Goal: Information Seeking & Learning: Check status

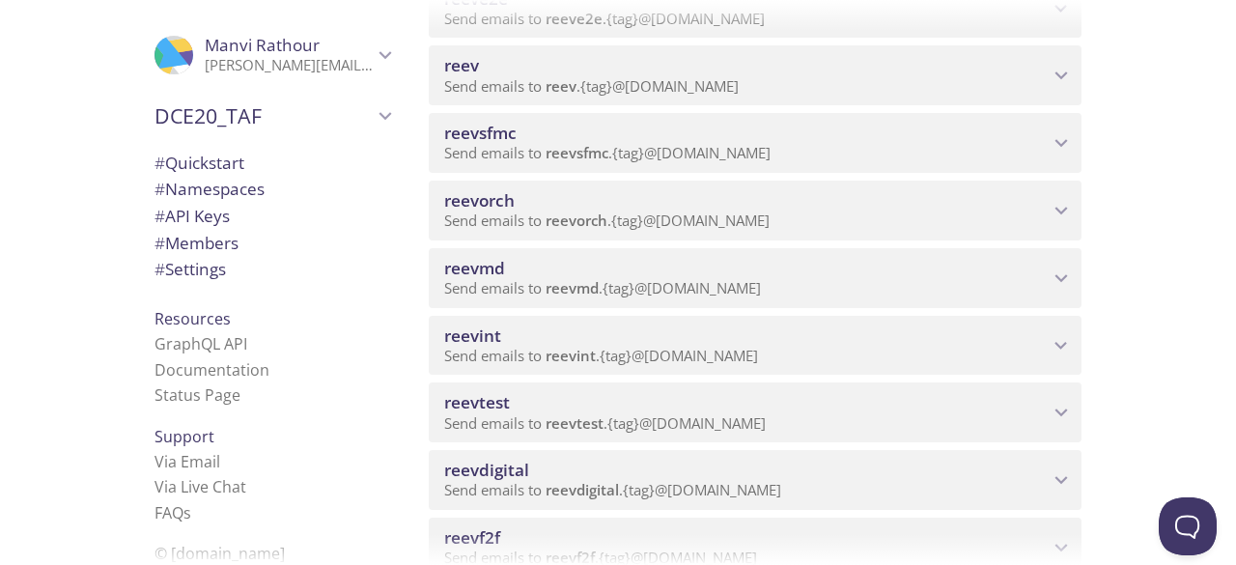
scroll to position [433, 0]
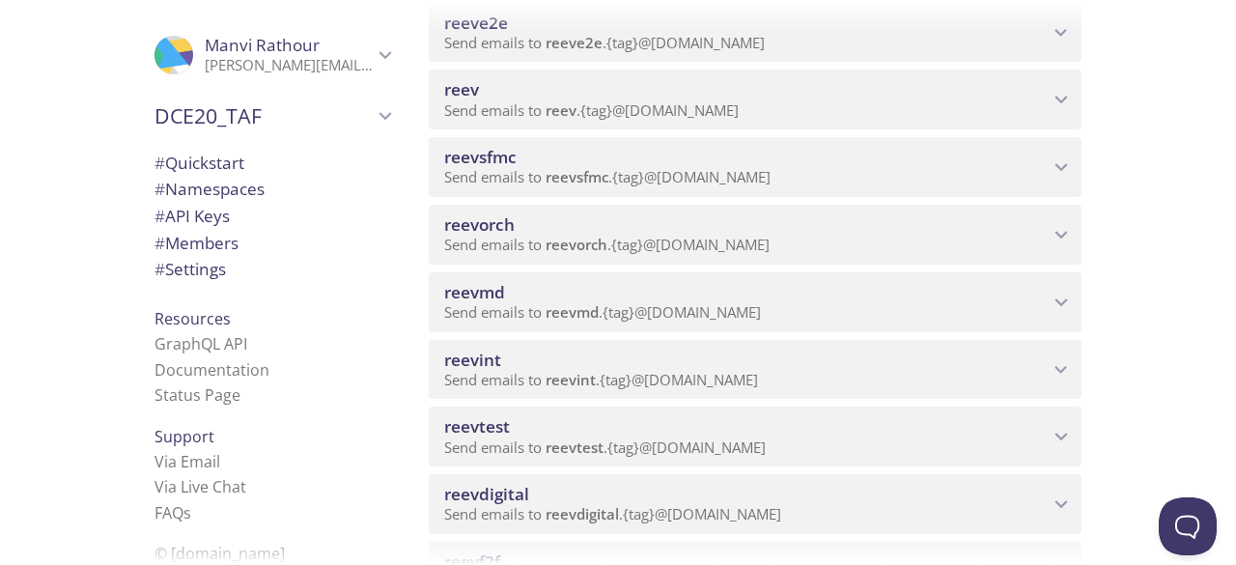
click at [558, 507] on span "reevdigital" at bounding box center [582, 513] width 73 height 19
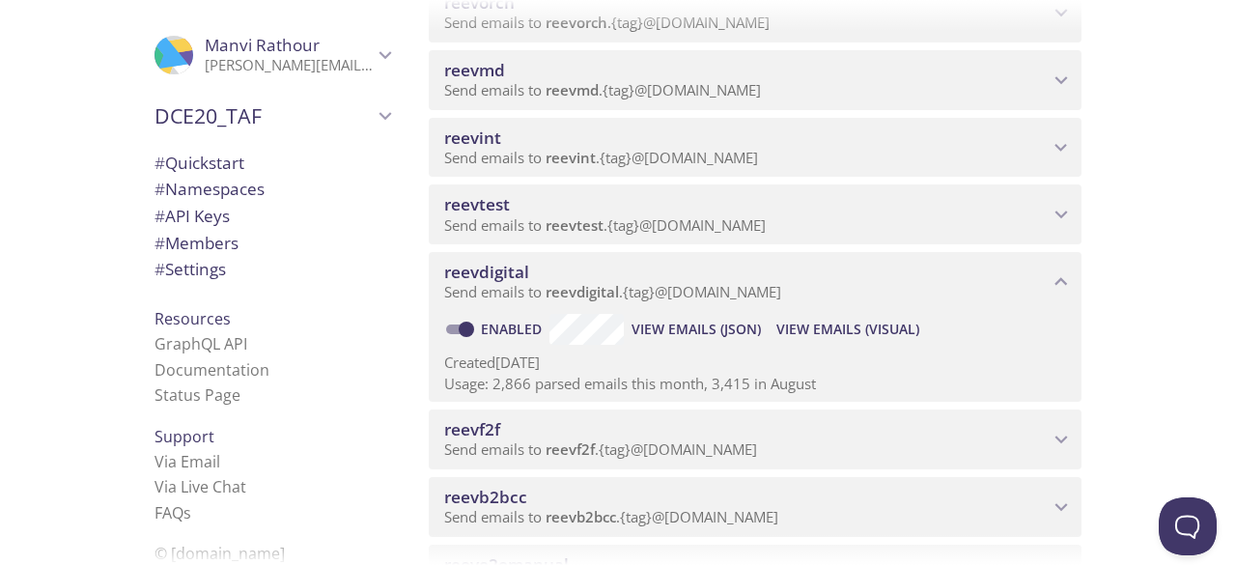
scroll to position [660, 0]
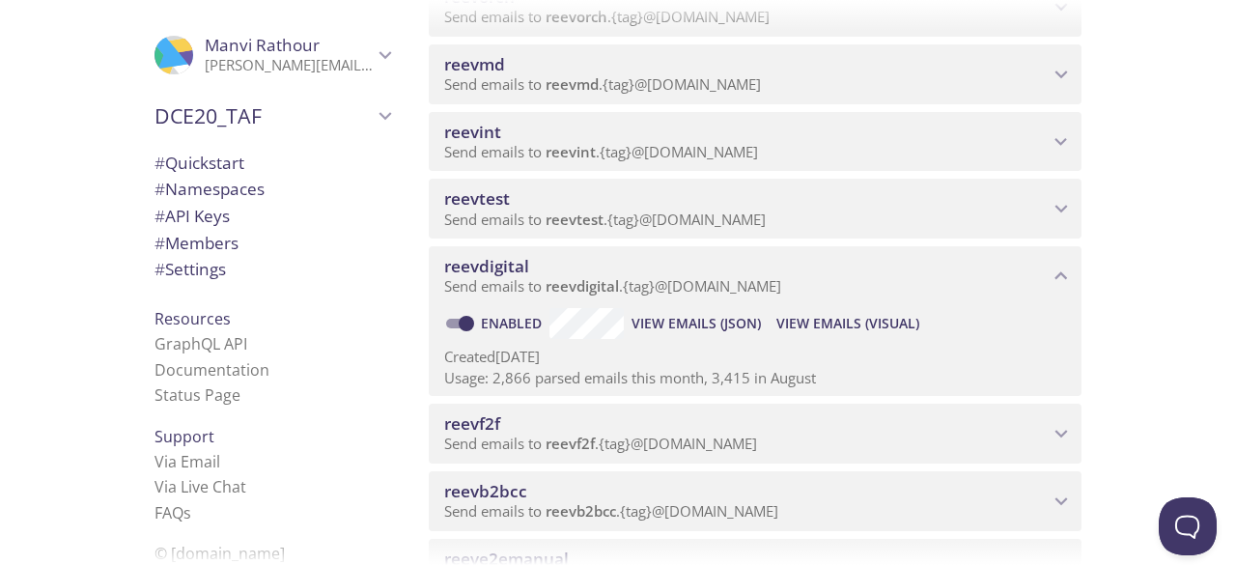
click at [837, 320] on span "View Emails (Visual)" at bounding box center [847, 323] width 143 height 23
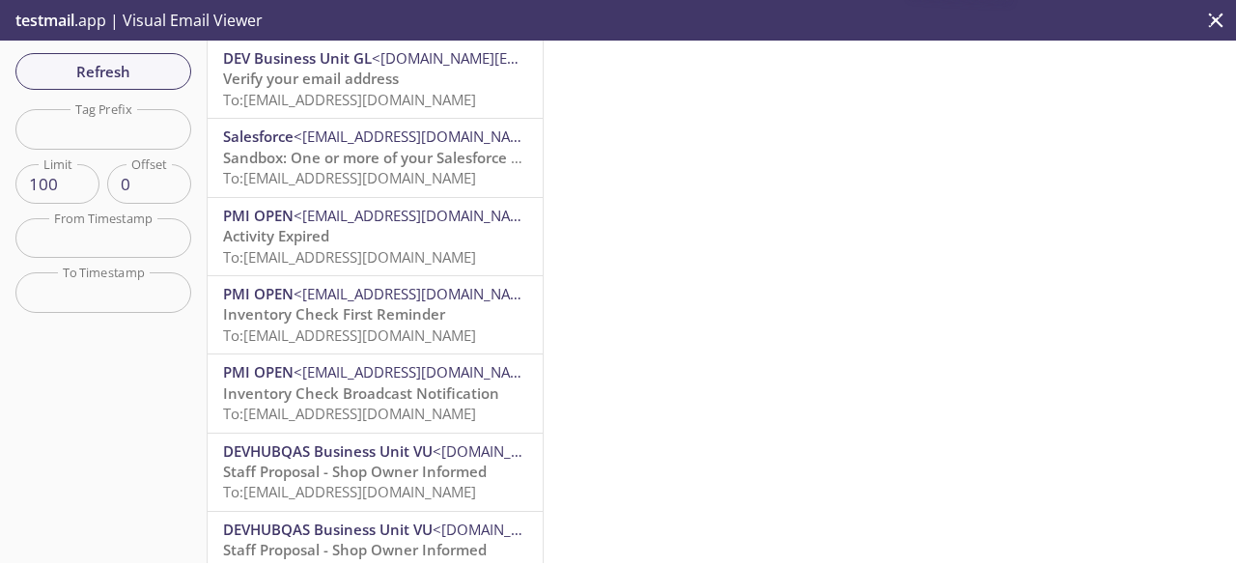
click at [350, 90] on span "To: [EMAIL_ADDRESS][DOMAIN_NAME]" at bounding box center [349, 99] width 253 height 19
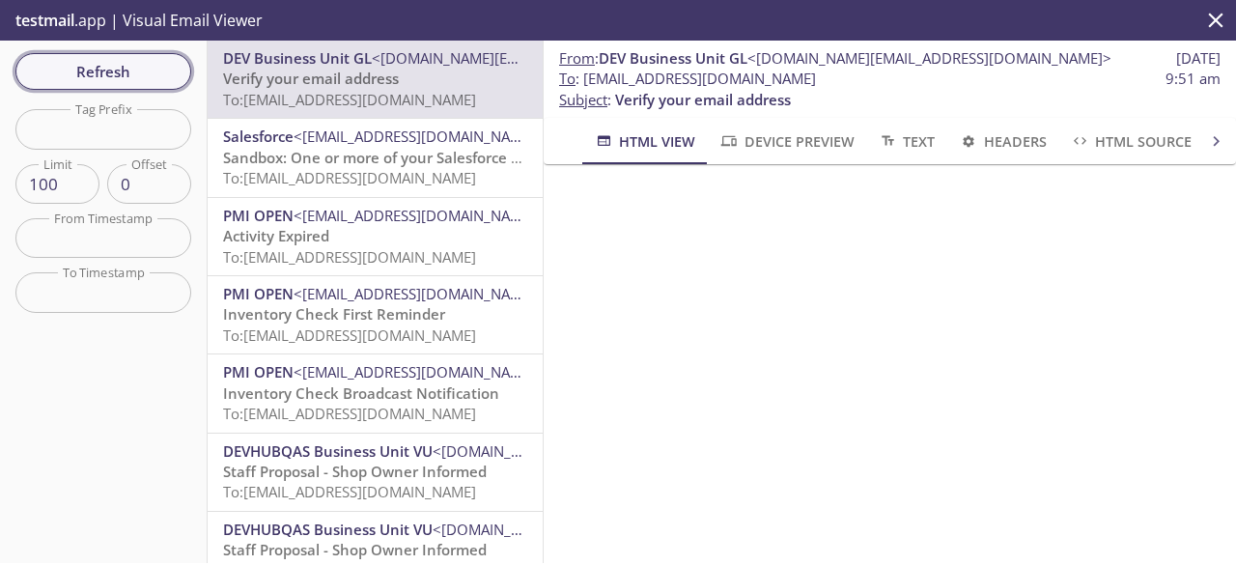
click at [126, 76] on span "Refresh" at bounding box center [103, 71] width 145 height 25
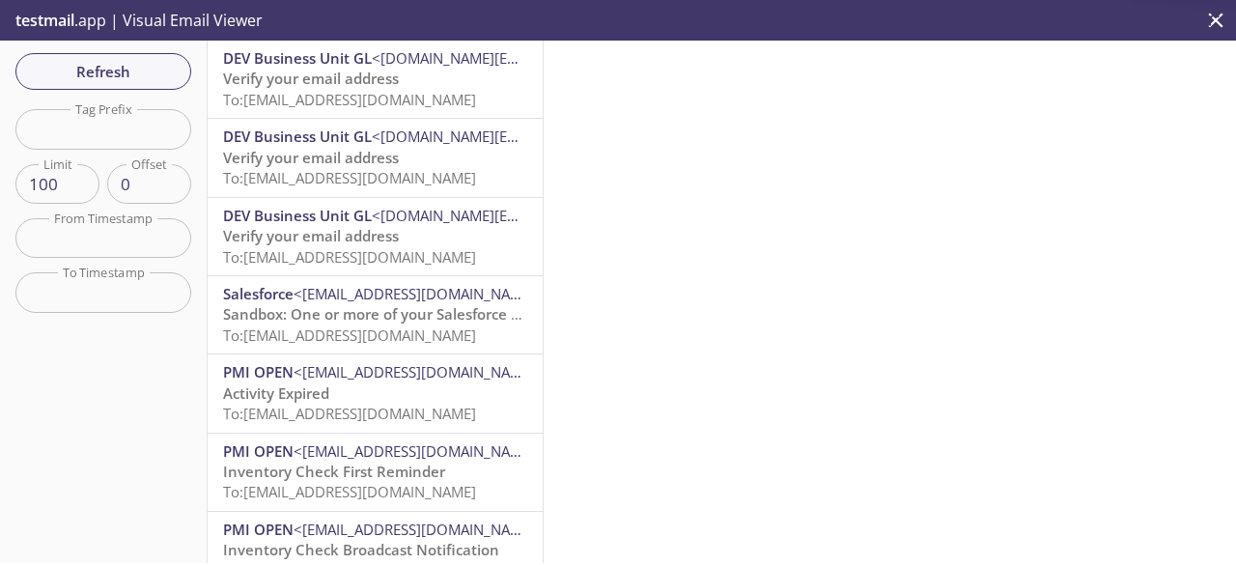
click at [344, 161] on span "Verify your email address" at bounding box center [311, 157] width 176 height 19
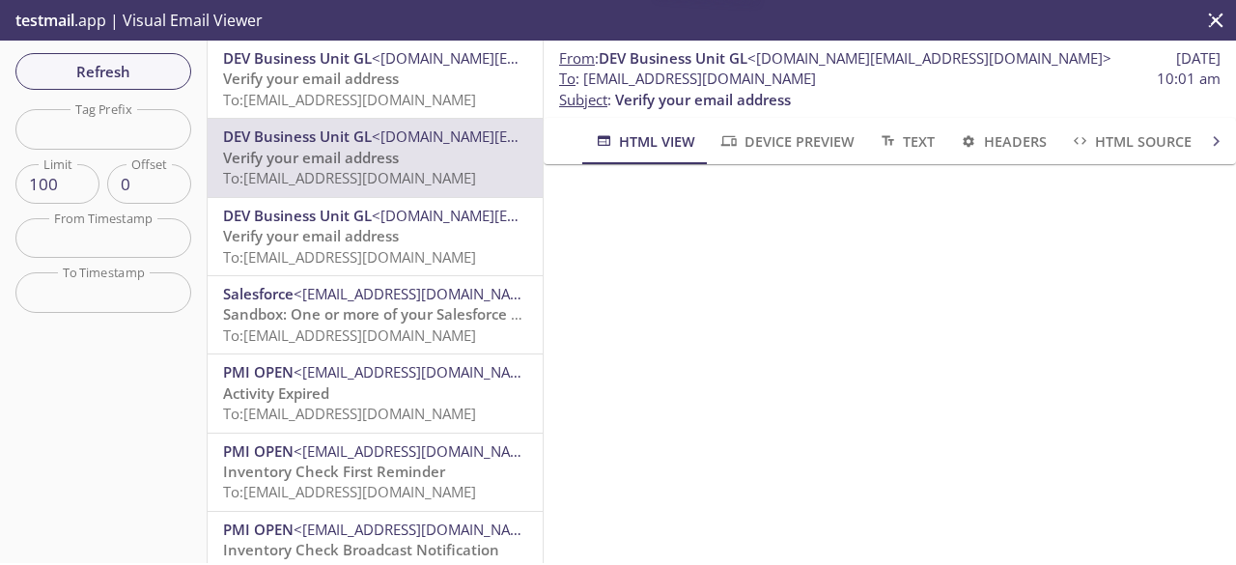
click at [350, 82] on span "Verify your email address" at bounding box center [311, 78] width 176 height 19
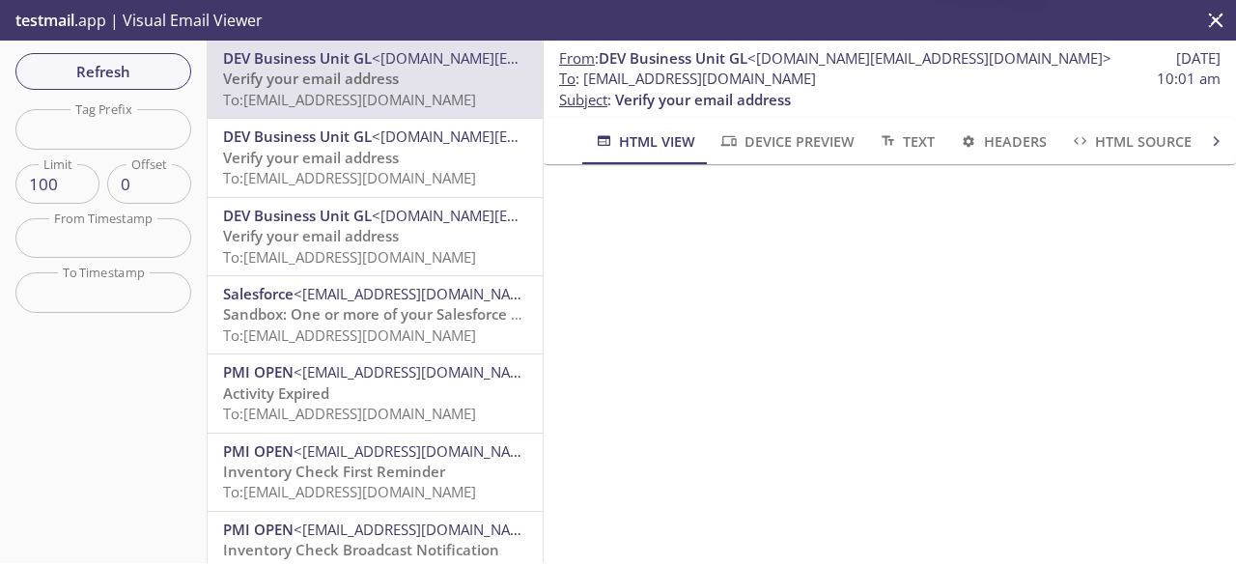
scroll to position [189, 0]
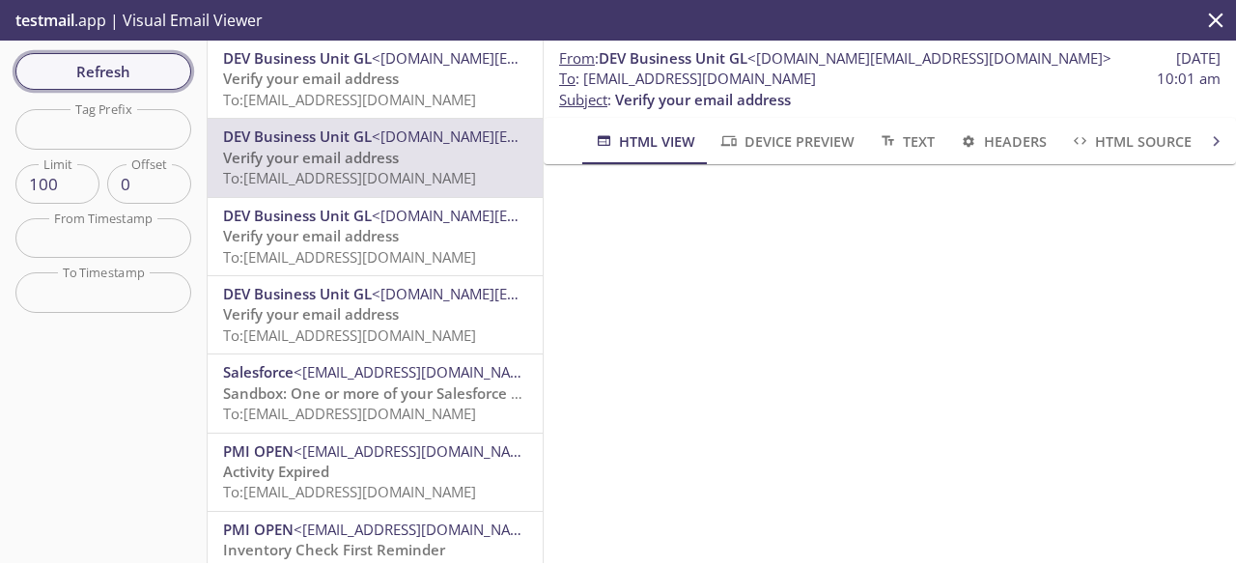
click at [129, 70] on span "Refresh" at bounding box center [103, 71] width 145 height 25
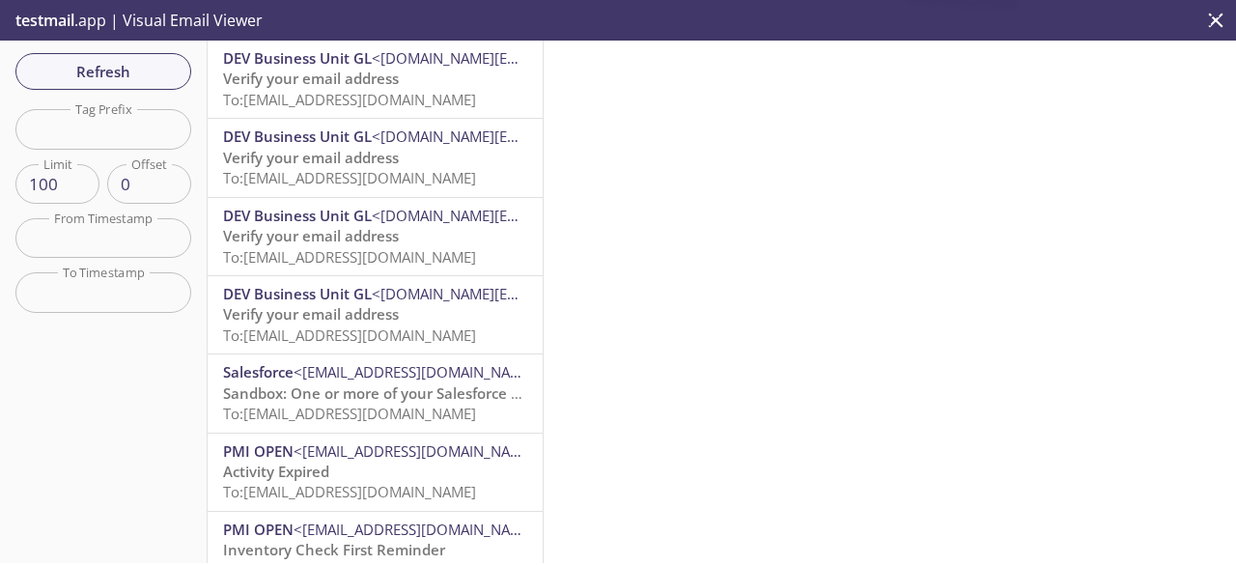
click at [430, 101] on span "To: [EMAIL_ADDRESS][DOMAIN_NAME]" at bounding box center [349, 99] width 253 height 19
